Goal: Task Accomplishment & Management: Use online tool/utility

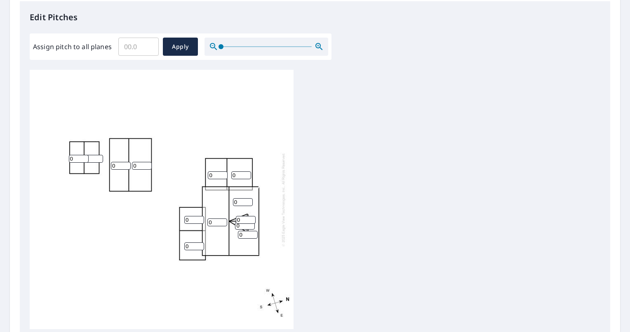
scroll to position [221, 0]
click at [137, 46] on input "Assign pitch to all planes" at bounding box center [138, 45] width 40 height 23
type input "4"
click at [174, 40] on button "Apply" at bounding box center [180, 46] width 35 height 18
type input "4"
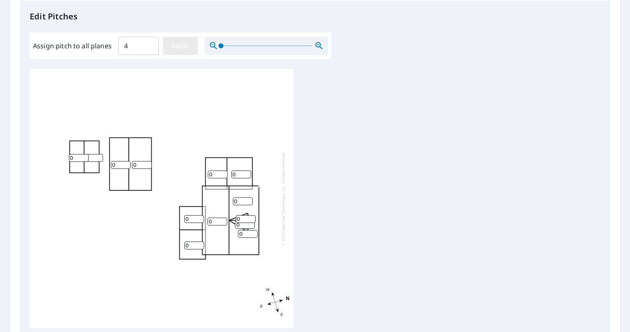
type input "4"
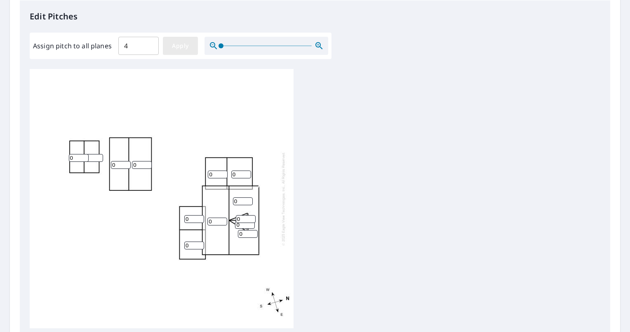
type input "4"
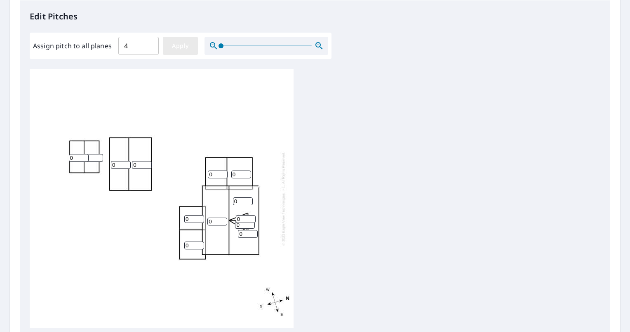
type input "4"
click at [77, 156] on input "4" at bounding box center [79, 158] width 20 height 8
click at [192, 167] on div "4 4 4 4 4 4 4 4 4 4 4 4 4" at bounding box center [162, 198] width 264 height 259
click at [129, 161] on input "4" at bounding box center [121, 165] width 20 height 8
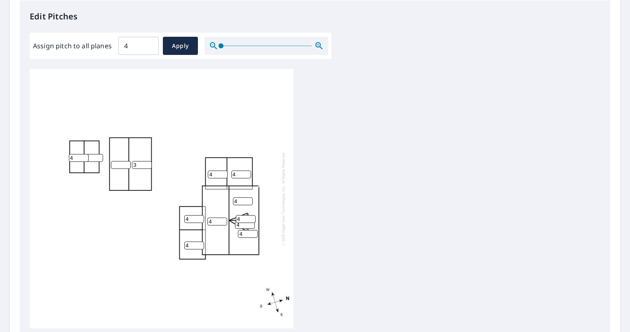
type input "3"
click at [144, 165] on input "3" at bounding box center [142, 165] width 20 height 8
click at [121, 165] on input "number" at bounding box center [121, 165] width 20 height 8
type input "6"
click at [135, 165] on input "number" at bounding box center [142, 165] width 20 height 8
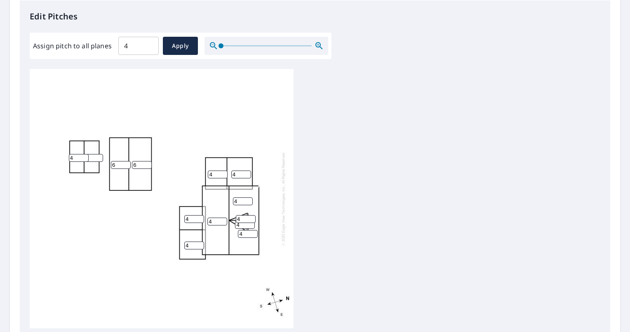
type input "6"
click at [330, 125] on div "4 6 4 6 4 4 4 4 4 4 4 4 4" at bounding box center [315, 198] width 571 height 259
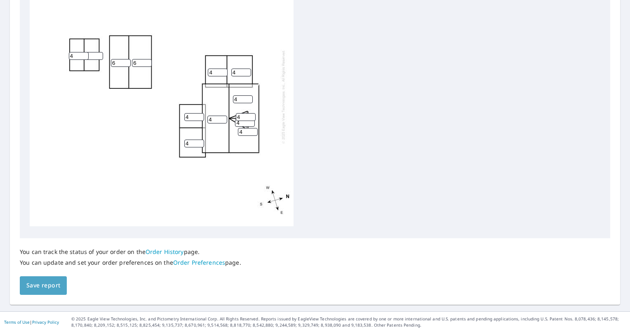
click at [61, 280] on button "Save report" at bounding box center [43, 285] width 47 height 19
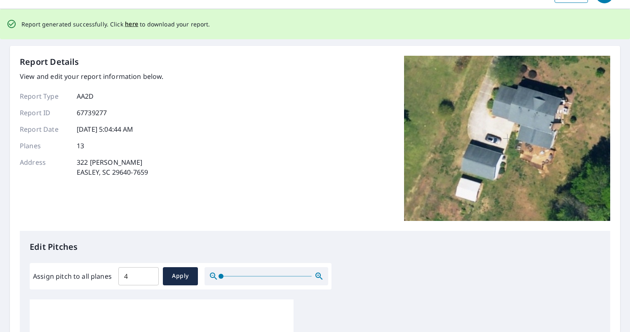
scroll to position [0, 0]
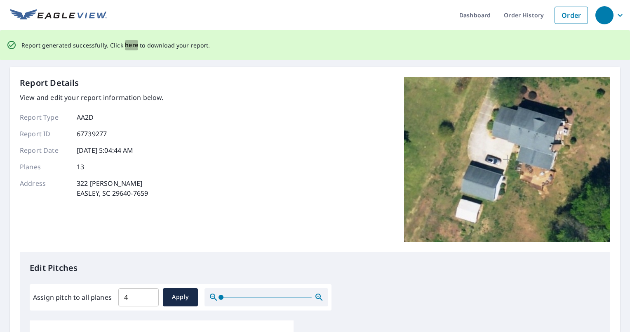
click at [130, 47] on span "here" at bounding box center [132, 45] width 14 height 10
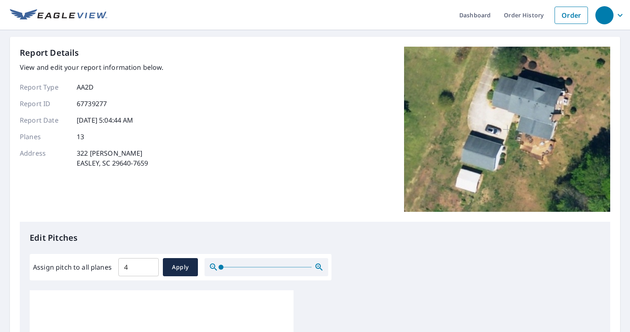
click at [139, 41] on div "Report Details View and edit your report information below. Report Type AA2D Re…" at bounding box center [315, 331] width 610 height 588
